Goal: Check status: Check status

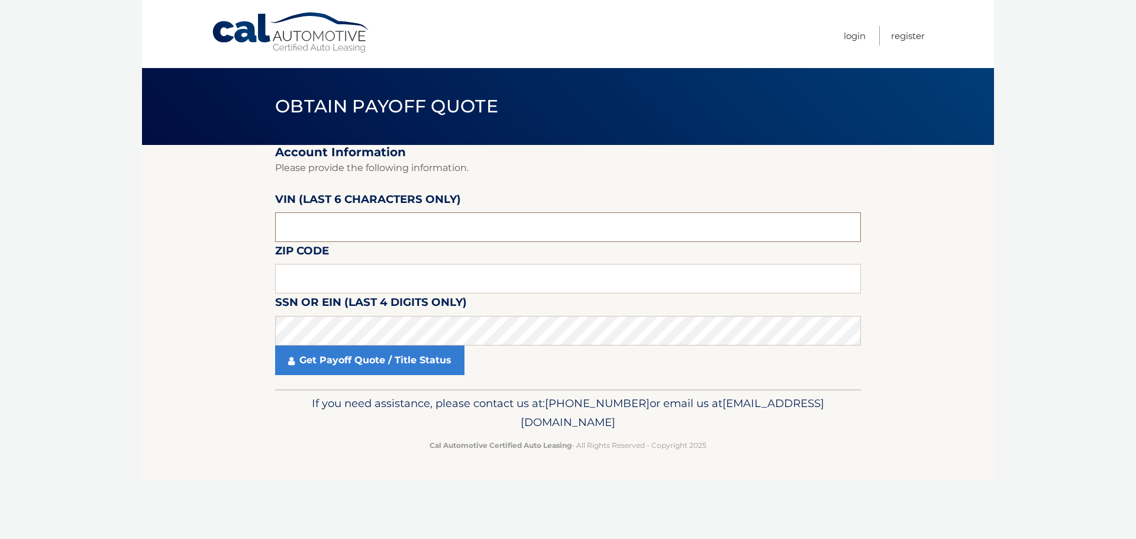
click at [380, 224] on input "text" at bounding box center [568, 227] width 586 height 30
type input "198056"
click at [337, 274] on input "text" at bounding box center [568, 279] width 586 height 30
type input "33025"
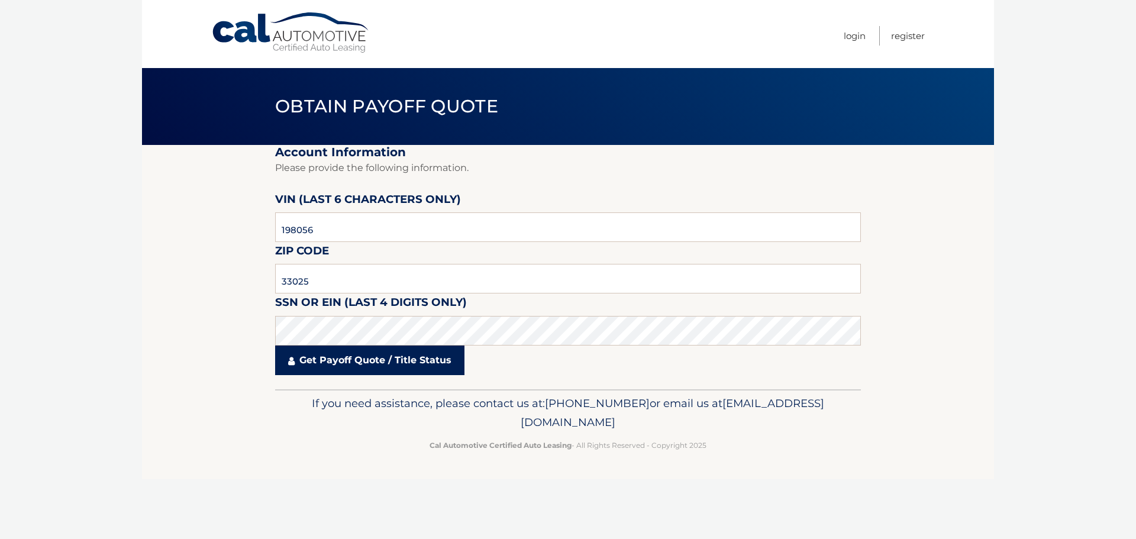
click at [348, 354] on link "Get Payoff Quote / Title Status" at bounding box center [369, 360] width 189 height 30
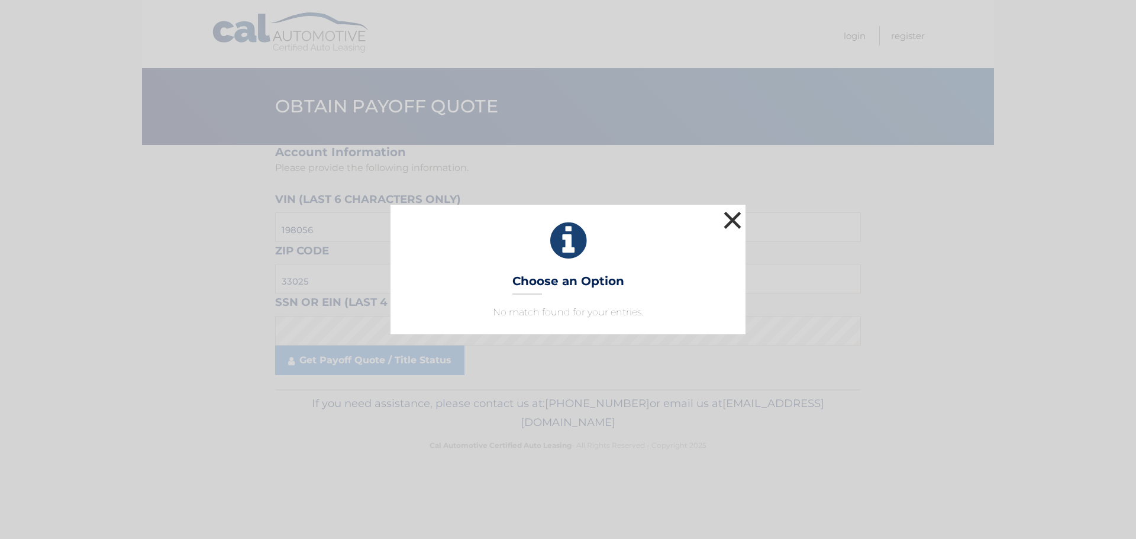
click at [733, 216] on button "×" at bounding box center [732, 220] width 24 height 24
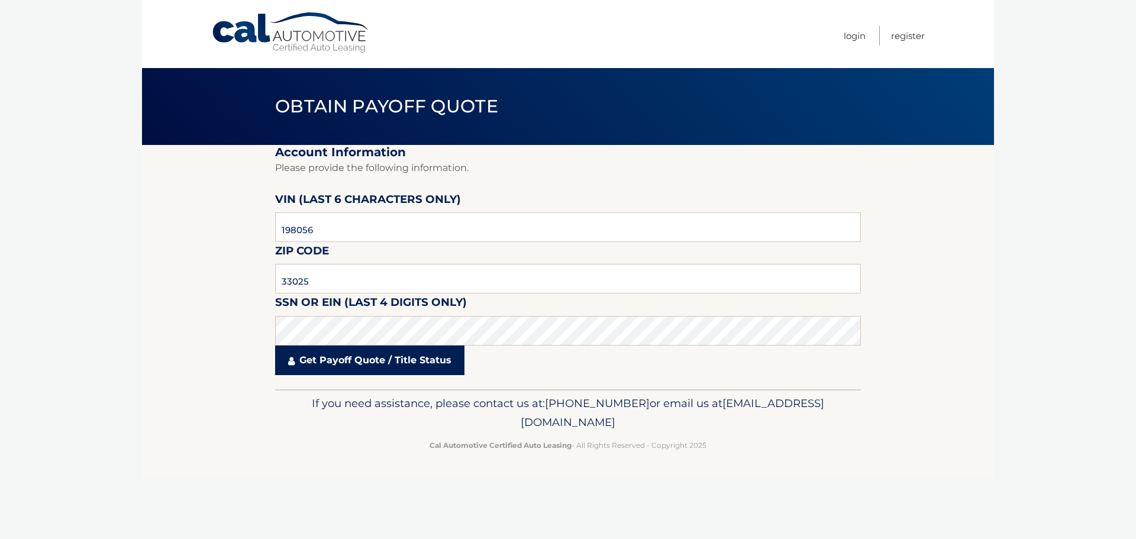
click at [415, 366] on link "Get Payoff Quote / Title Status" at bounding box center [369, 360] width 189 height 30
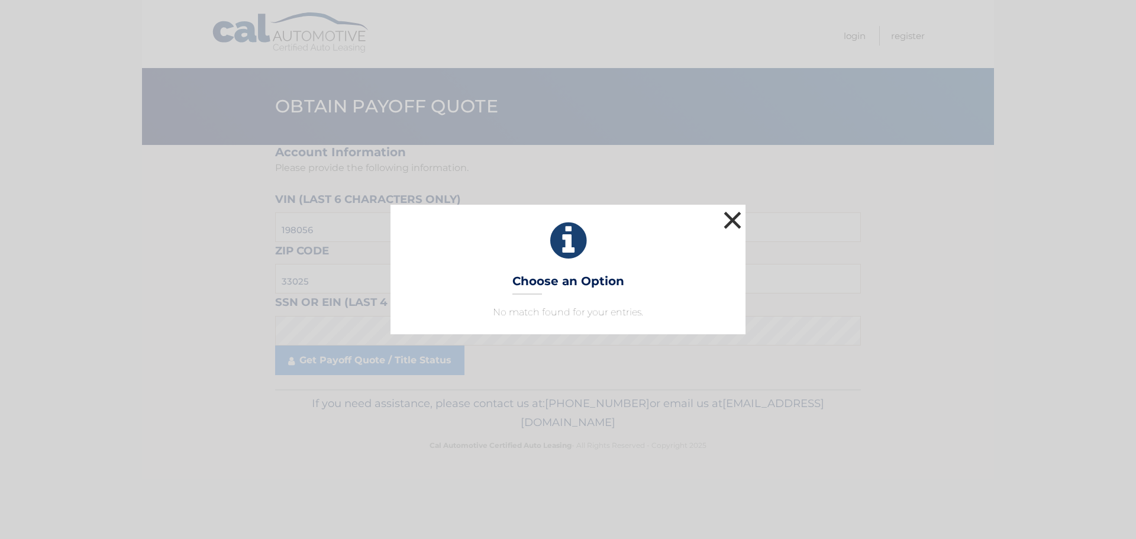
drag, startPoint x: 733, startPoint y: 217, endPoint x: 767, endPoint y: 230, distance: 35.6
click at [733, 217] on button "×" at bounding box center [732, 220] width 24 height 24
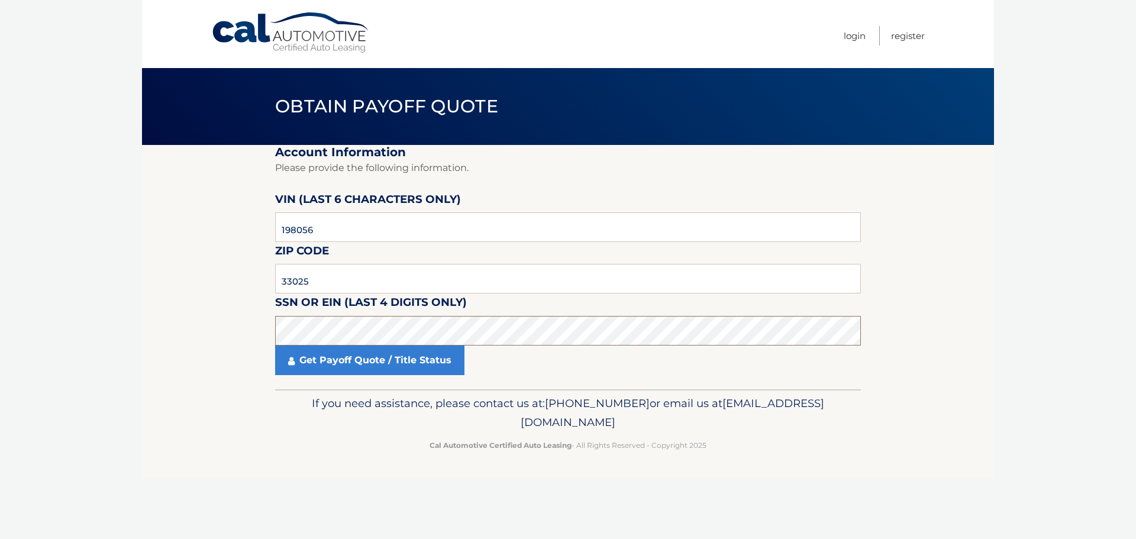
click at [199, 335] on section "Account Information Please provide the following information. [PERSON_NAME] (la…" at bounding box center [568, 267] width 852 height 244
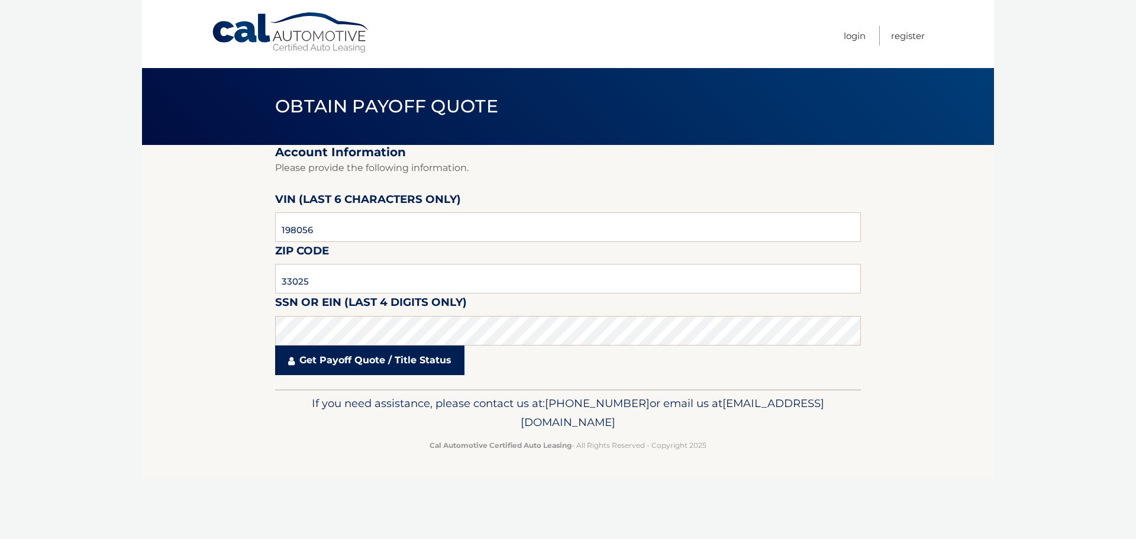
click at [400, 365] on link "Get Payoff Quote / Title Status" at bounding box center [369, 360] width 189 height 30
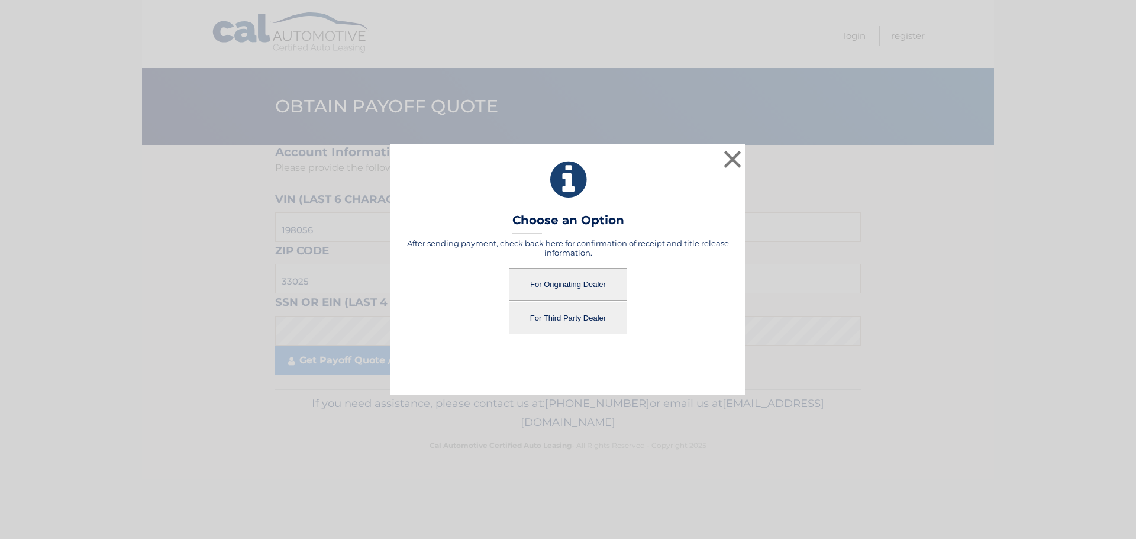
click at [602, 286] on button "For Originating Dealer" at bounding box center [568, 284] width 118 height 33
click at [538, 280] on button "For Originating Dealer" at bounding box center [568, 284] width 118 height 33
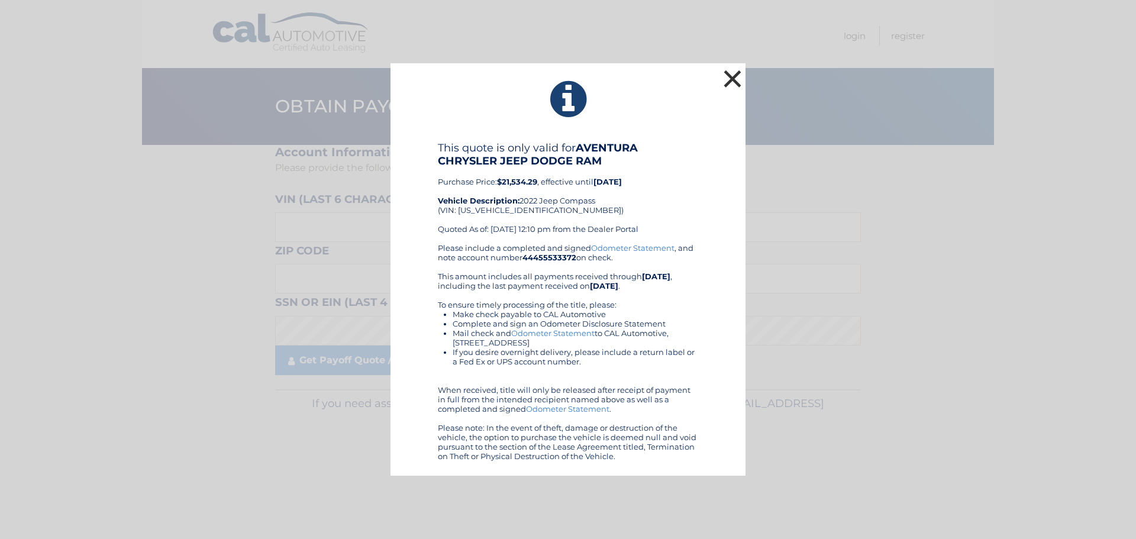
click at [740, 77] on button "×" at bounding box center [732, 79] width 24 height 24
